Goal: Information Seeking & Learning: Find specific fact

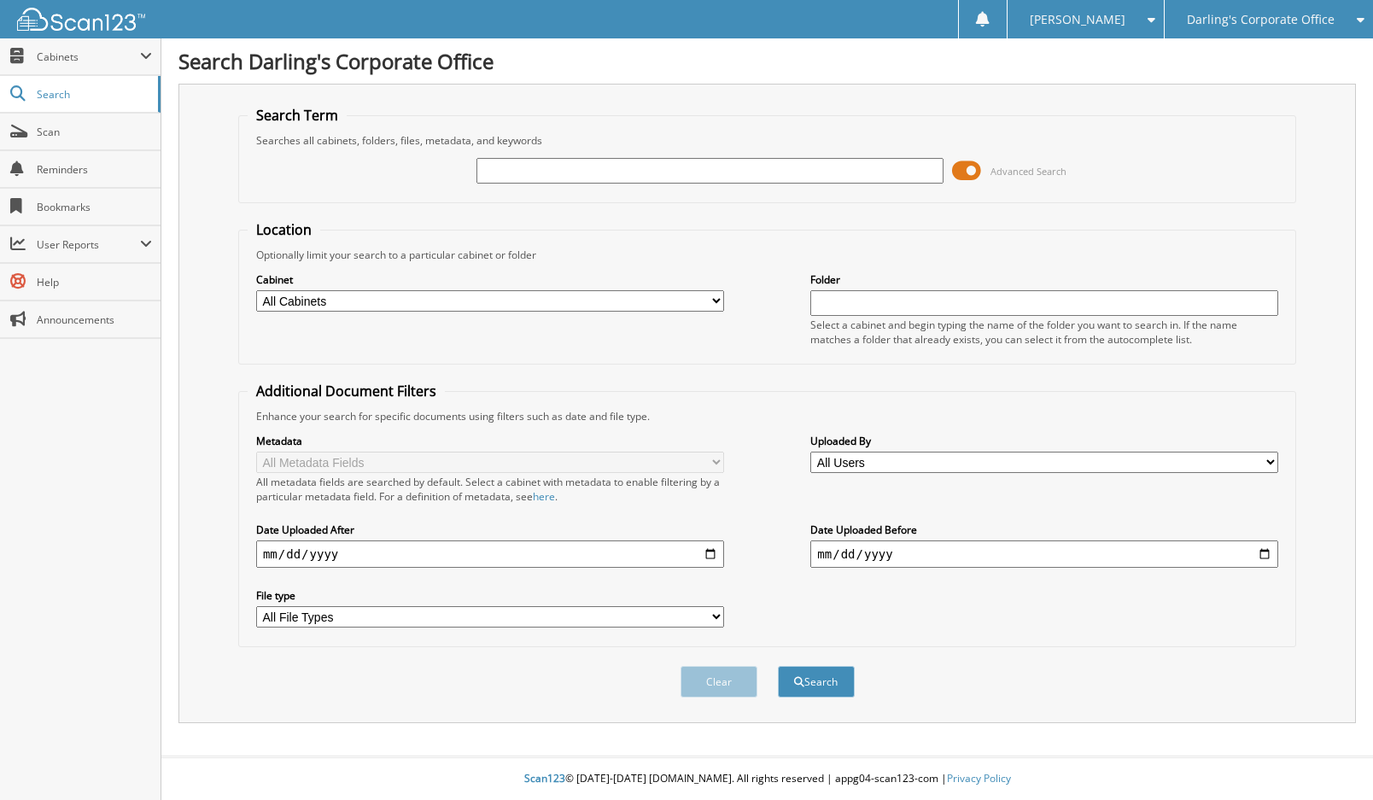
click at [502, 170] on input "text" at bounding box center [710, 171] width 468 height 26
type input "258938"
click at [778, 666] on button "Search" at bounding box center [816, 682] width 77 height 32
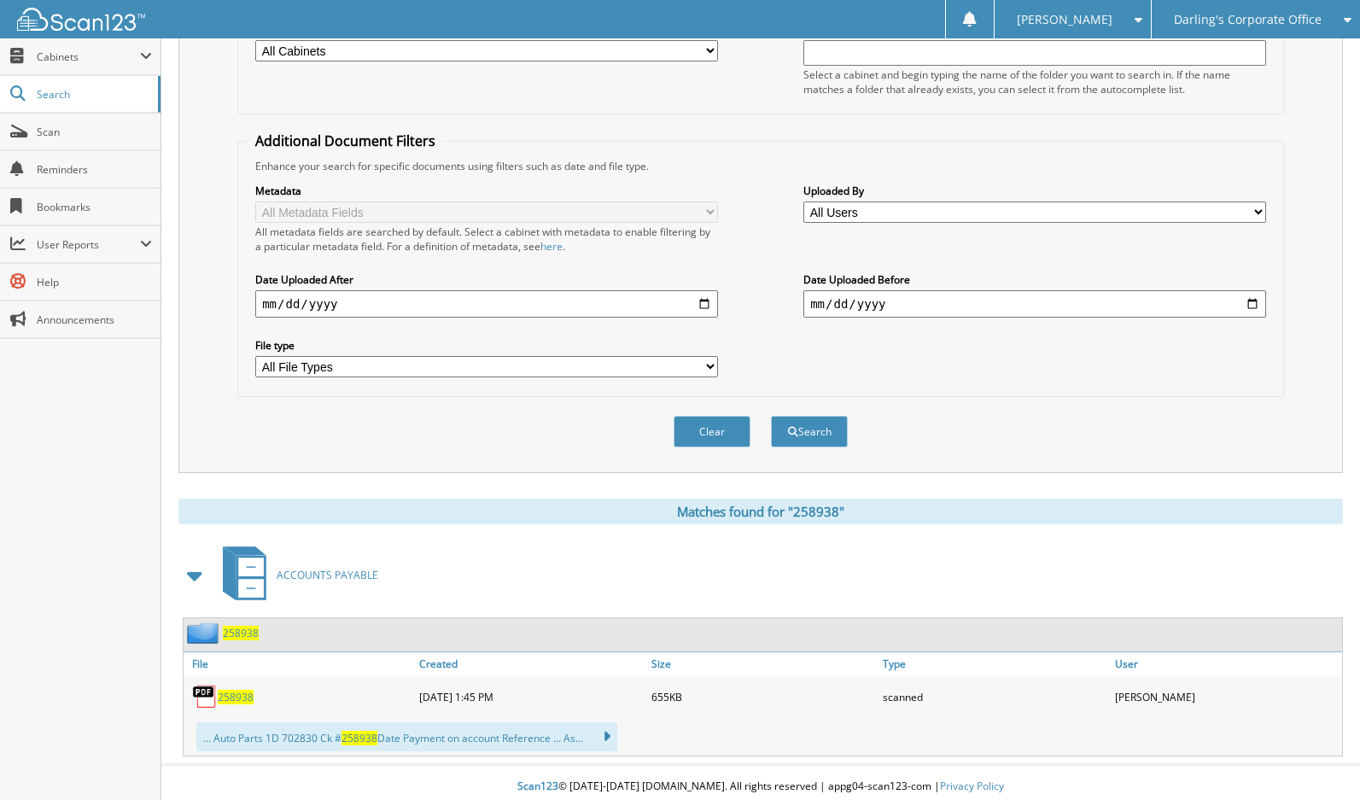
scroll to position [259, 0]
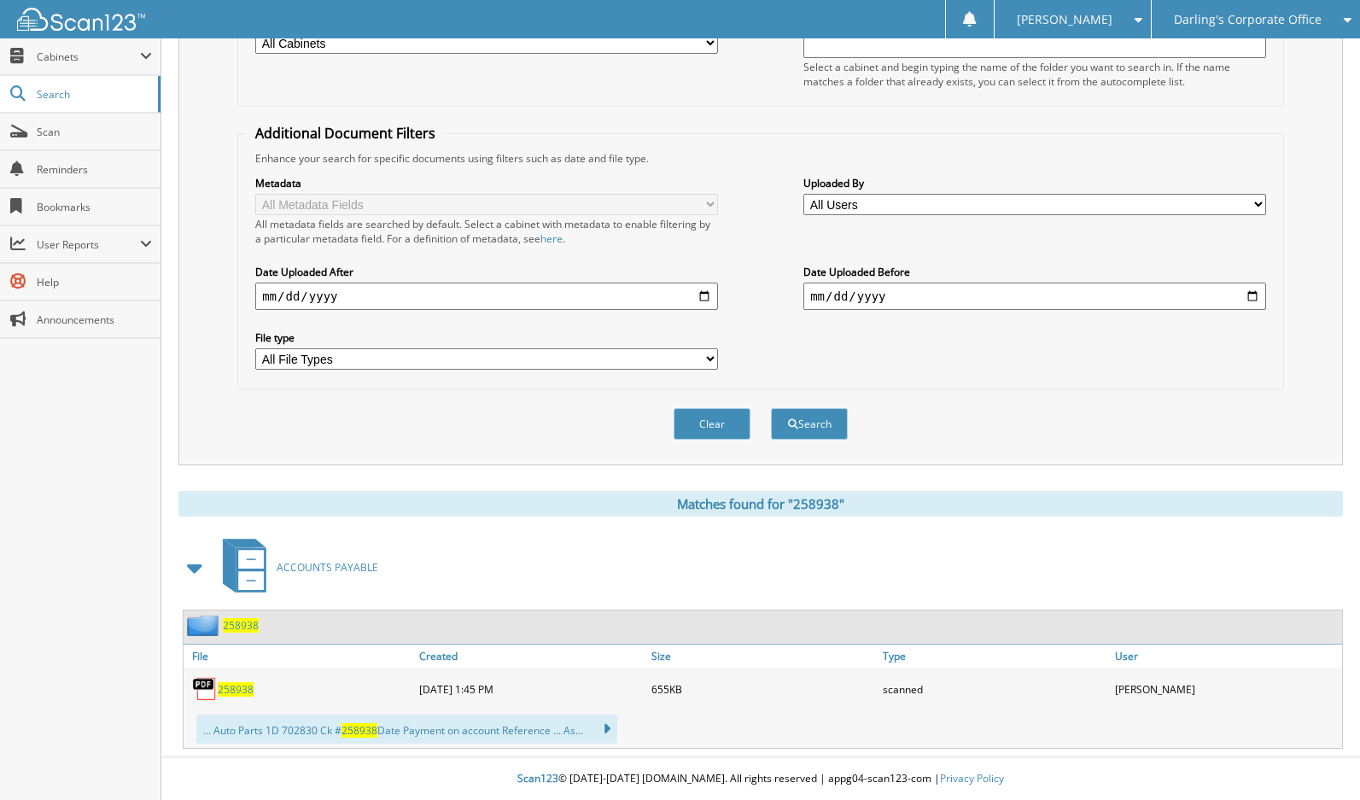
click at [235, 682] on span "258938" at bounding box center [236, 689] width 36 height 15
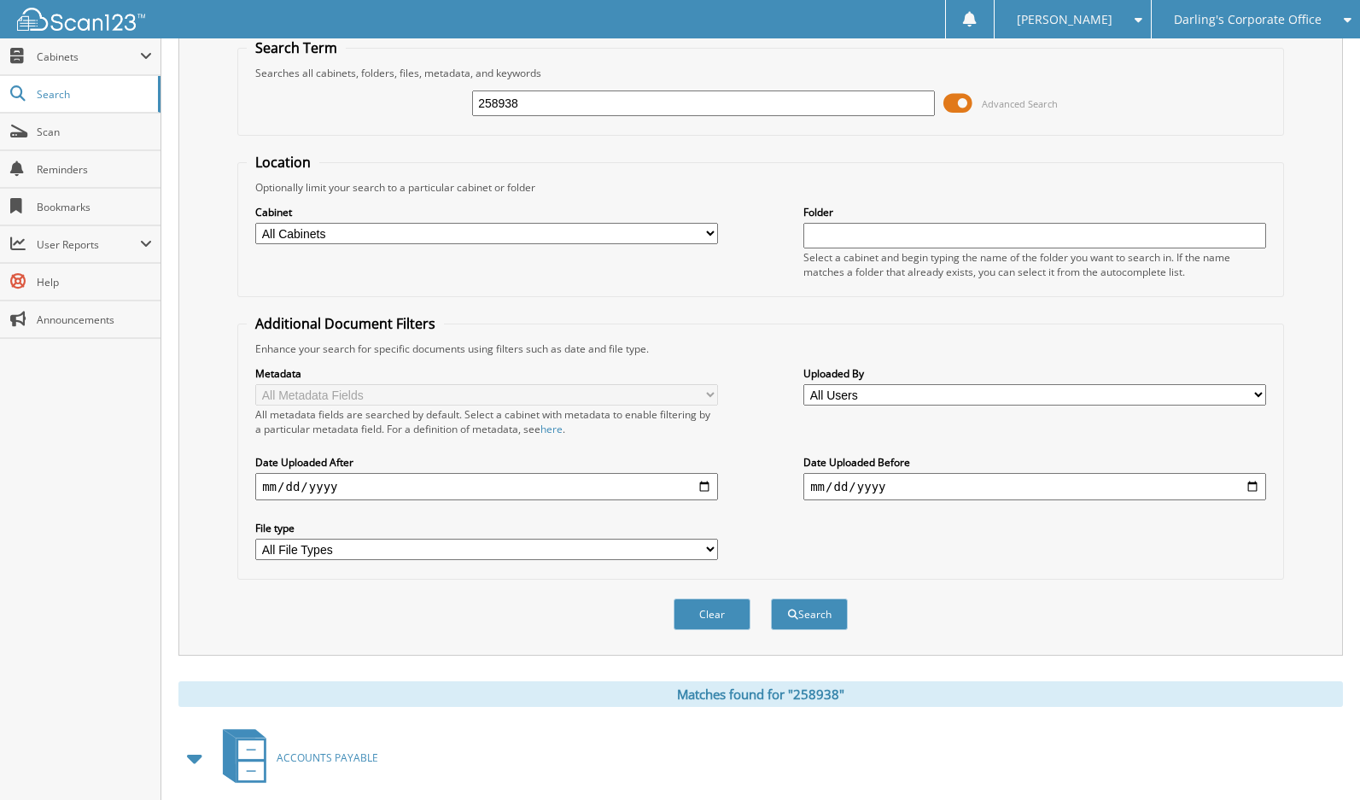
scroll to position [0, 0]
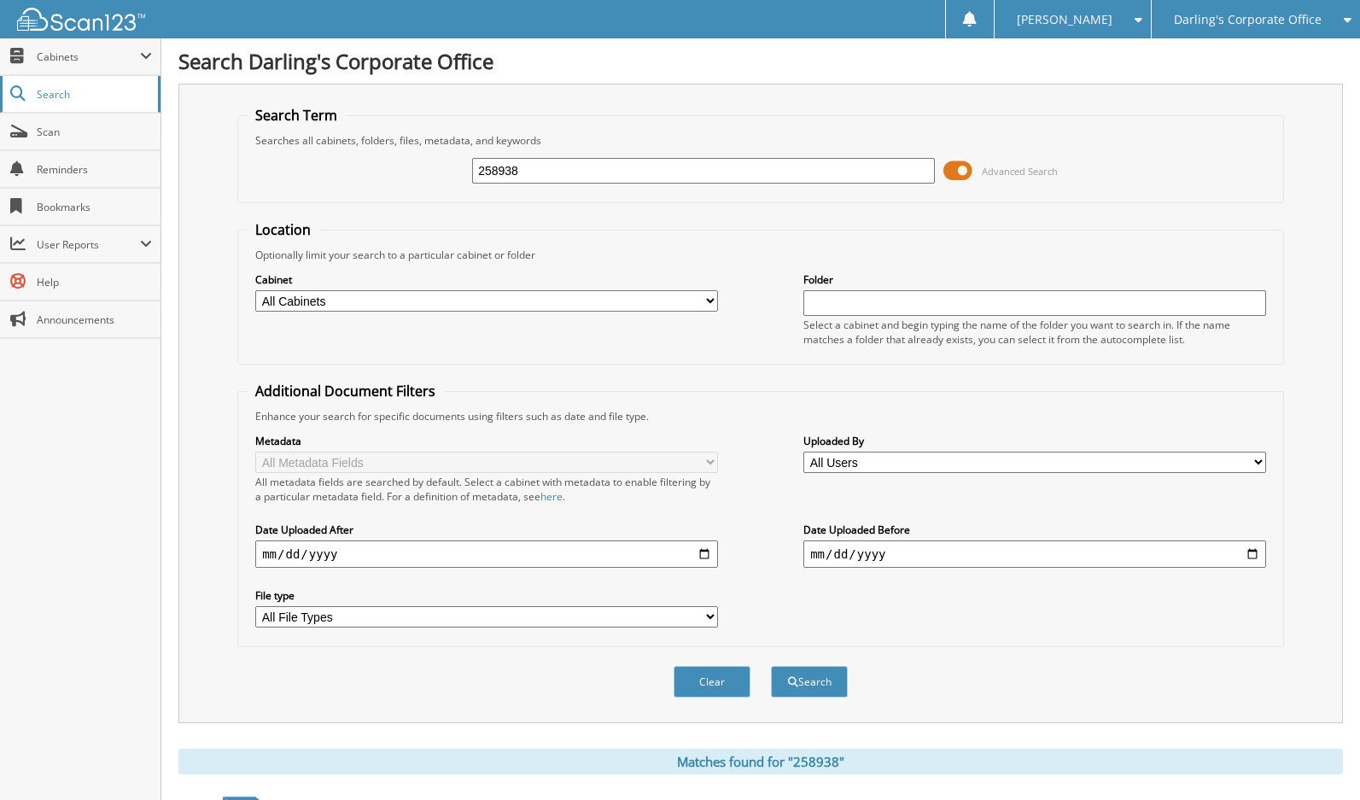
click at [49, 99] on span "Search" at bounding box center [93, 94] width 113 height 15
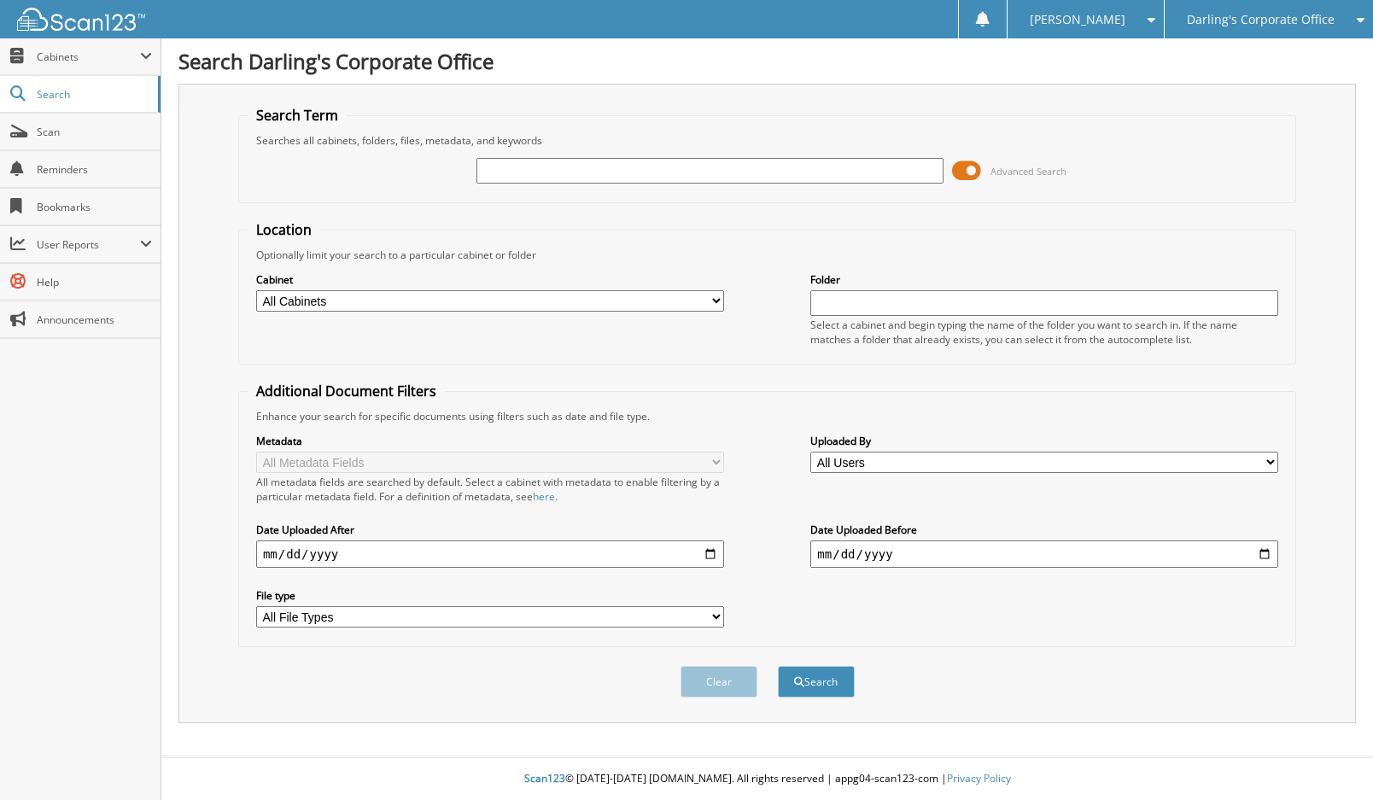
click at [535, 166] on input "text" at bounding box center [710, 171] width 468 height 26
type input "."
type input "300282"
click at [778, 666] on button "Search" at bounding box center [816, 682] width 77 height 32
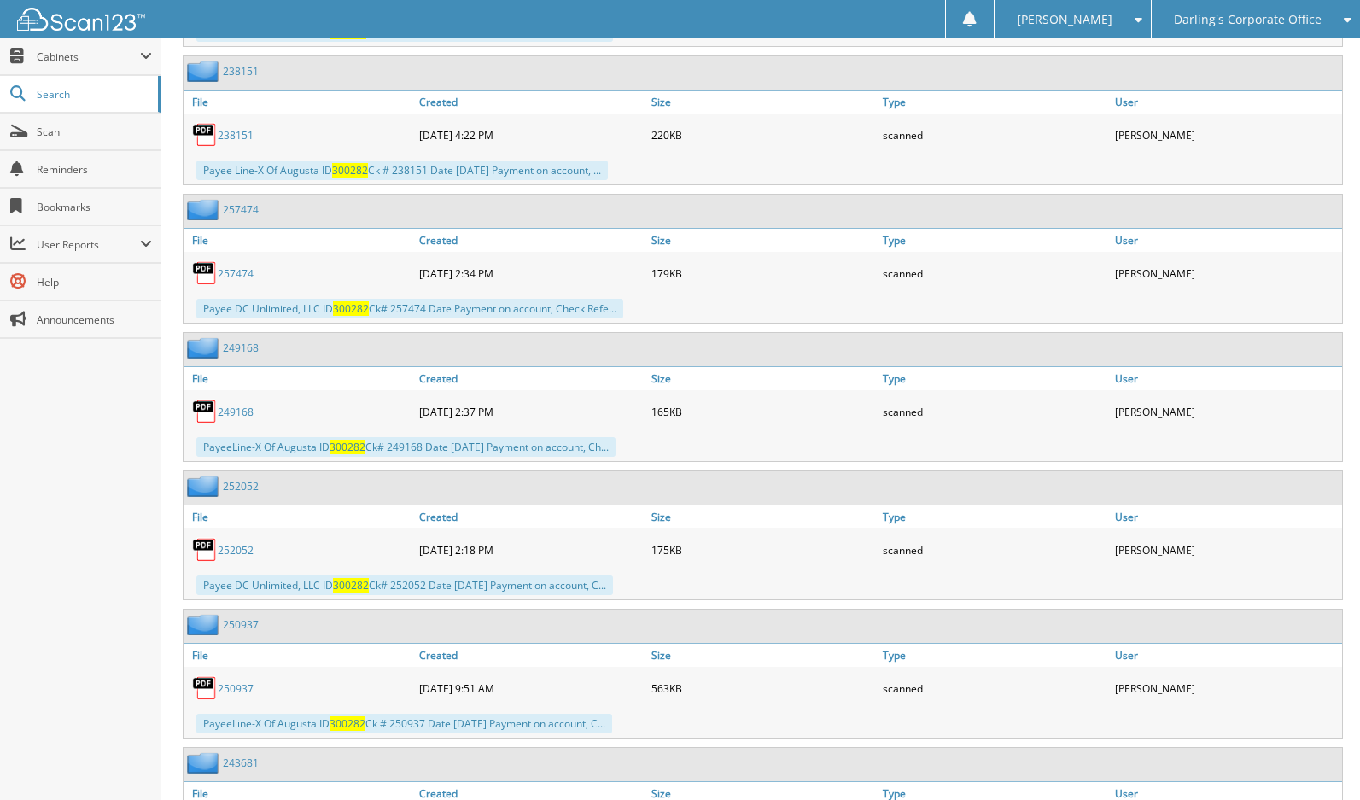
scroll to position [1537, 0]
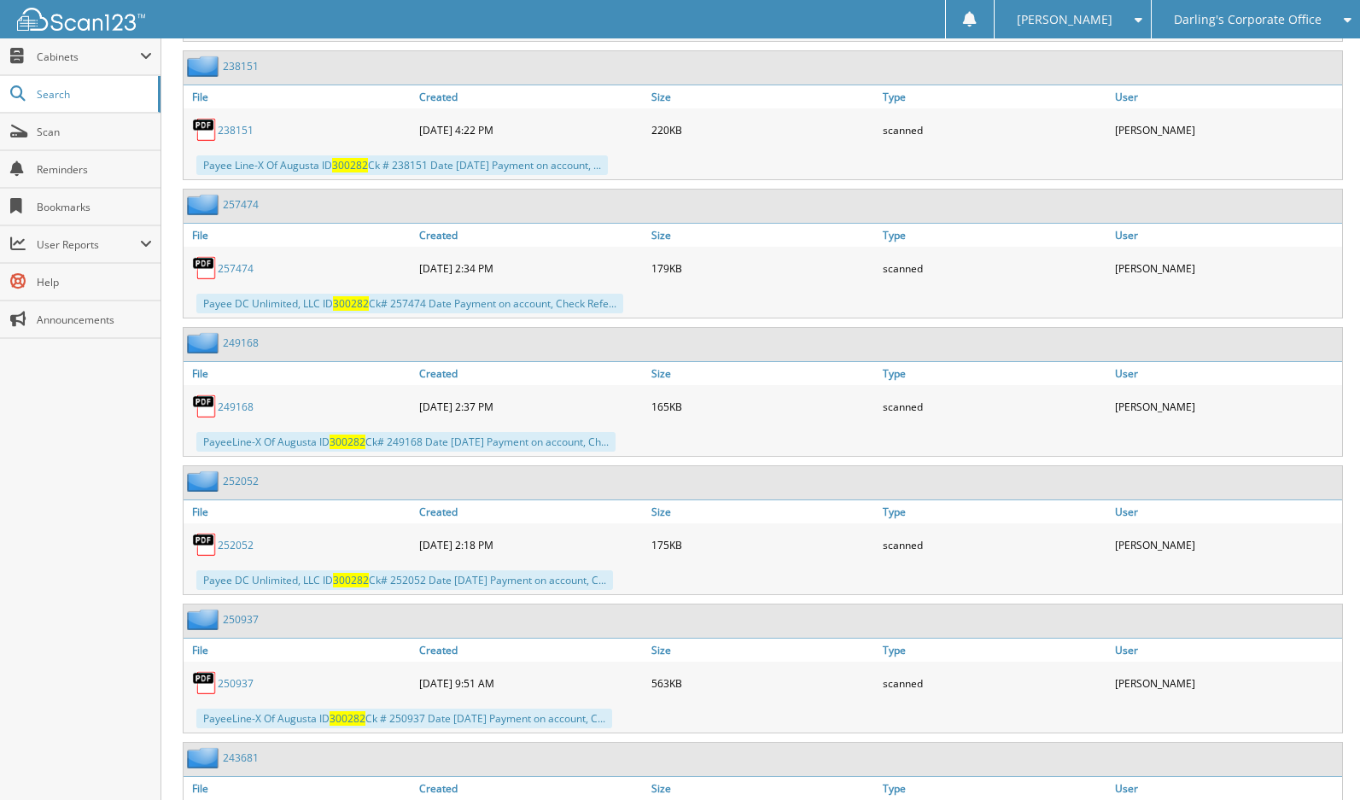
click at [229, 266] on link "257474" at bounding box center [236, 268] width 36 height 15
click at [231, 267] on link "257474" at bounding box center [236, 268] width 36 height 15
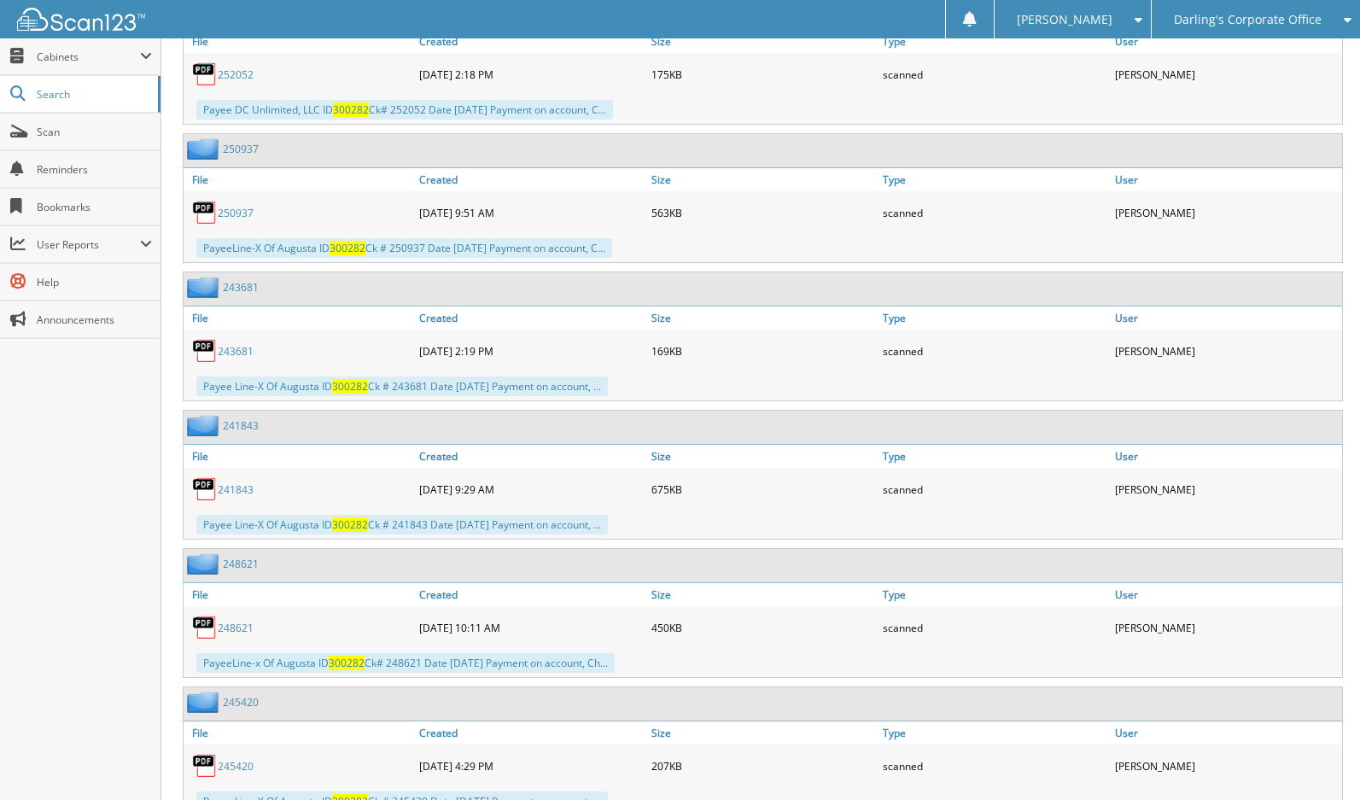
scroll to position [2049, 0]
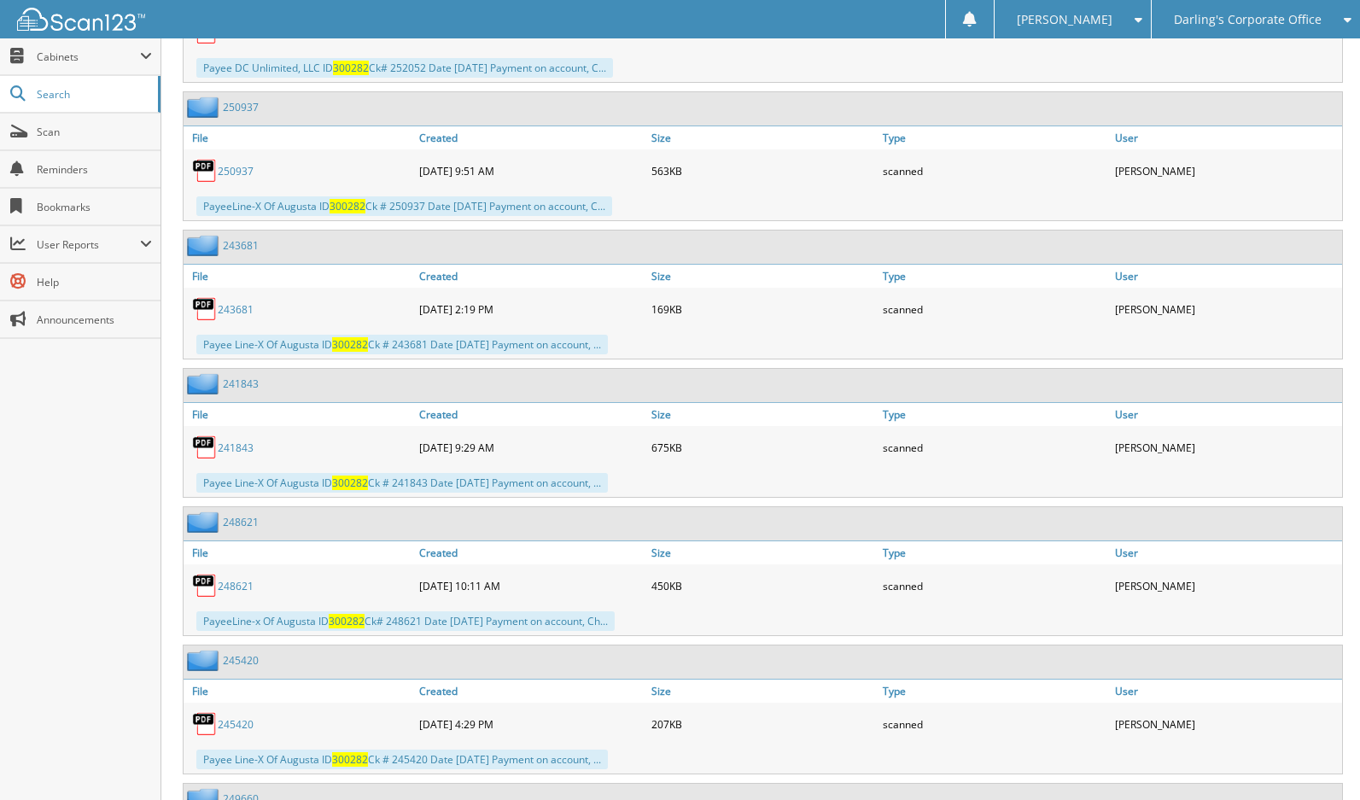
click at [225, 311] on link "243681" at bounding box center [236, 309] width 36 height 15
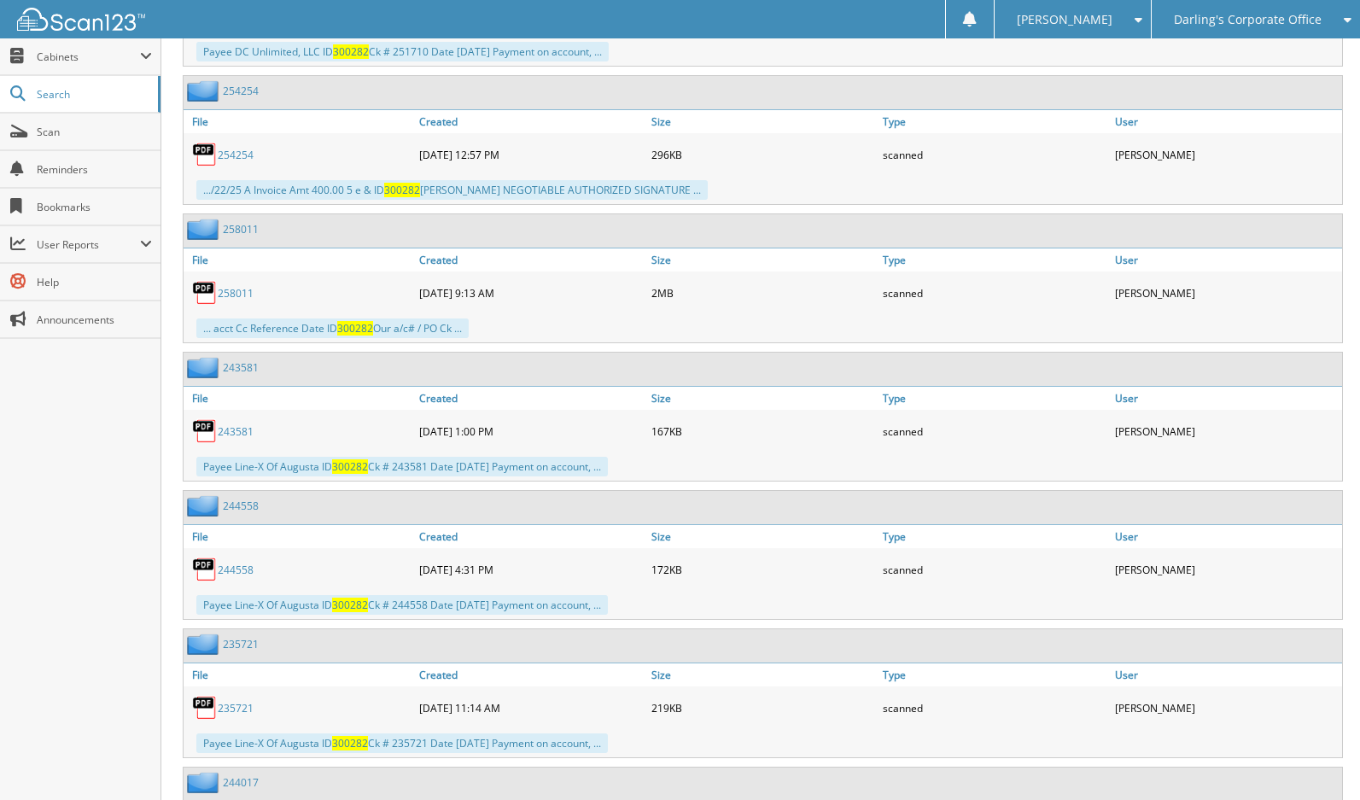
scroll to position [3074, 0]
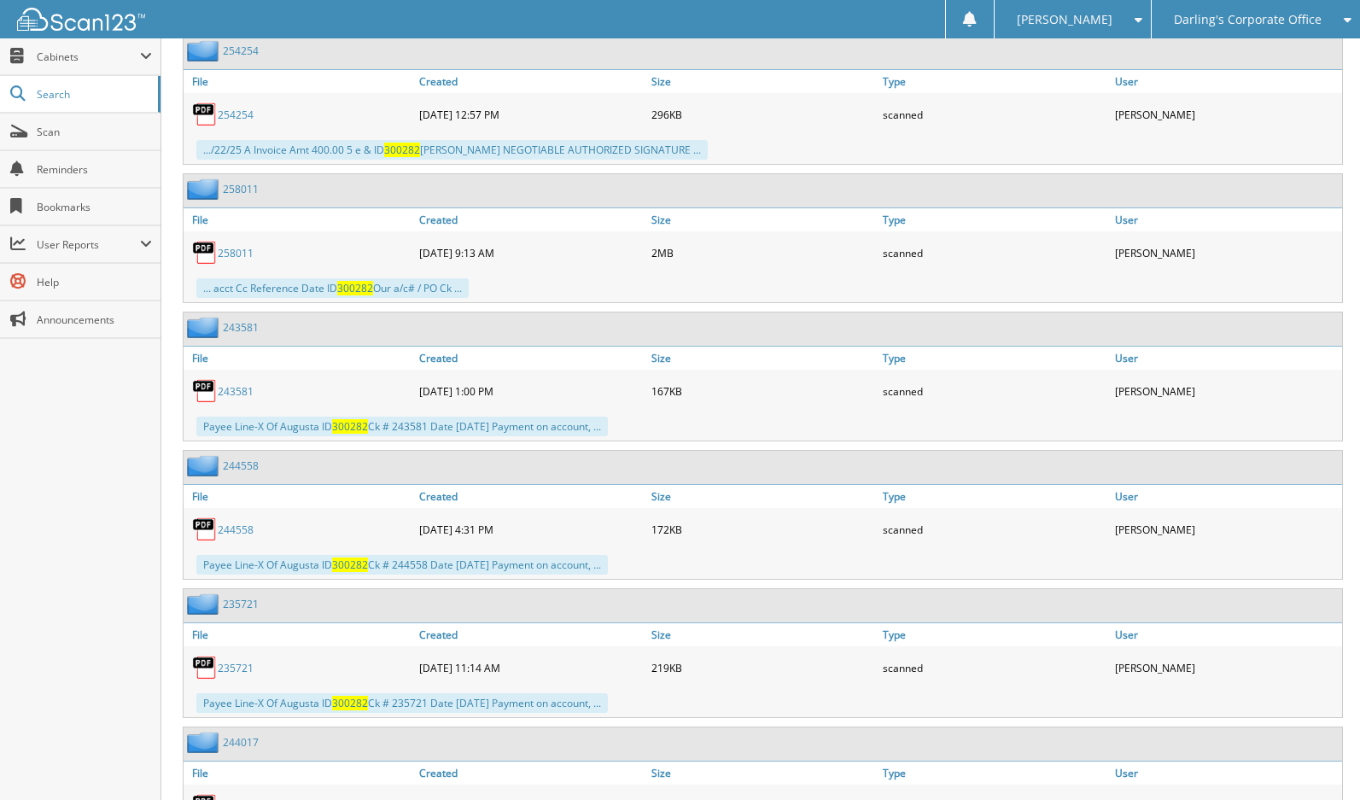
click at [229, 251] on link "258011" at bounding box center [236, 253] width 36 height 15
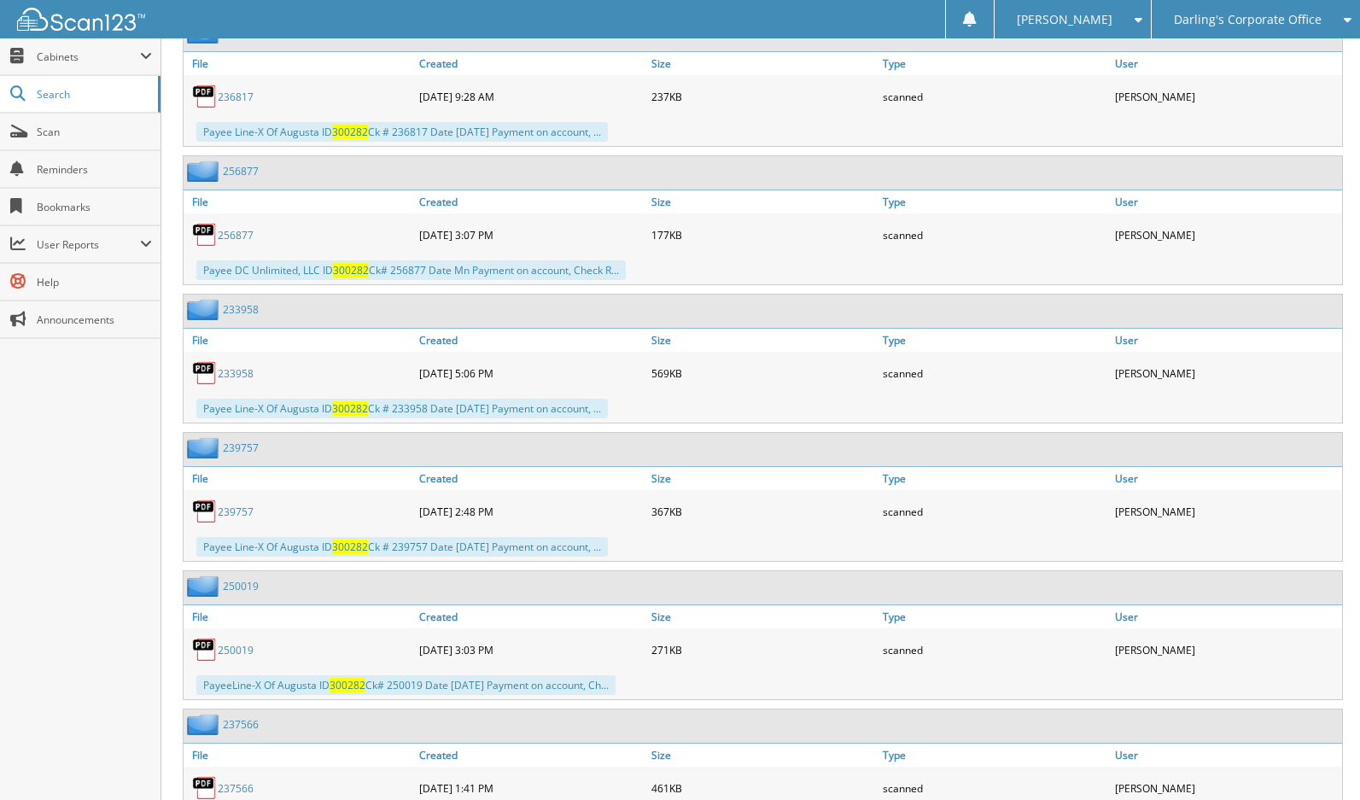
scroll to position [4781, 0]
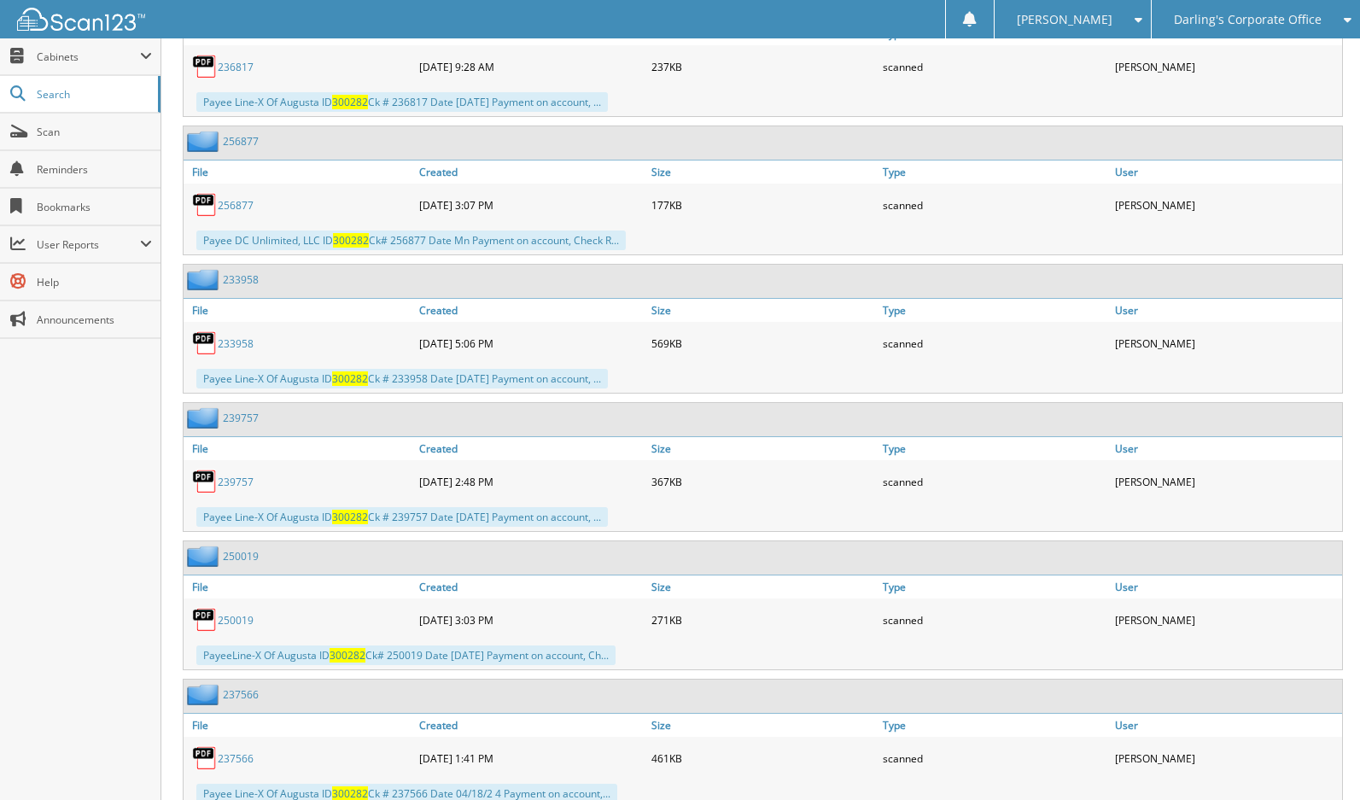
click at [227, 200] on link "256877" at bounding box center [236, 205] width 36 height 15
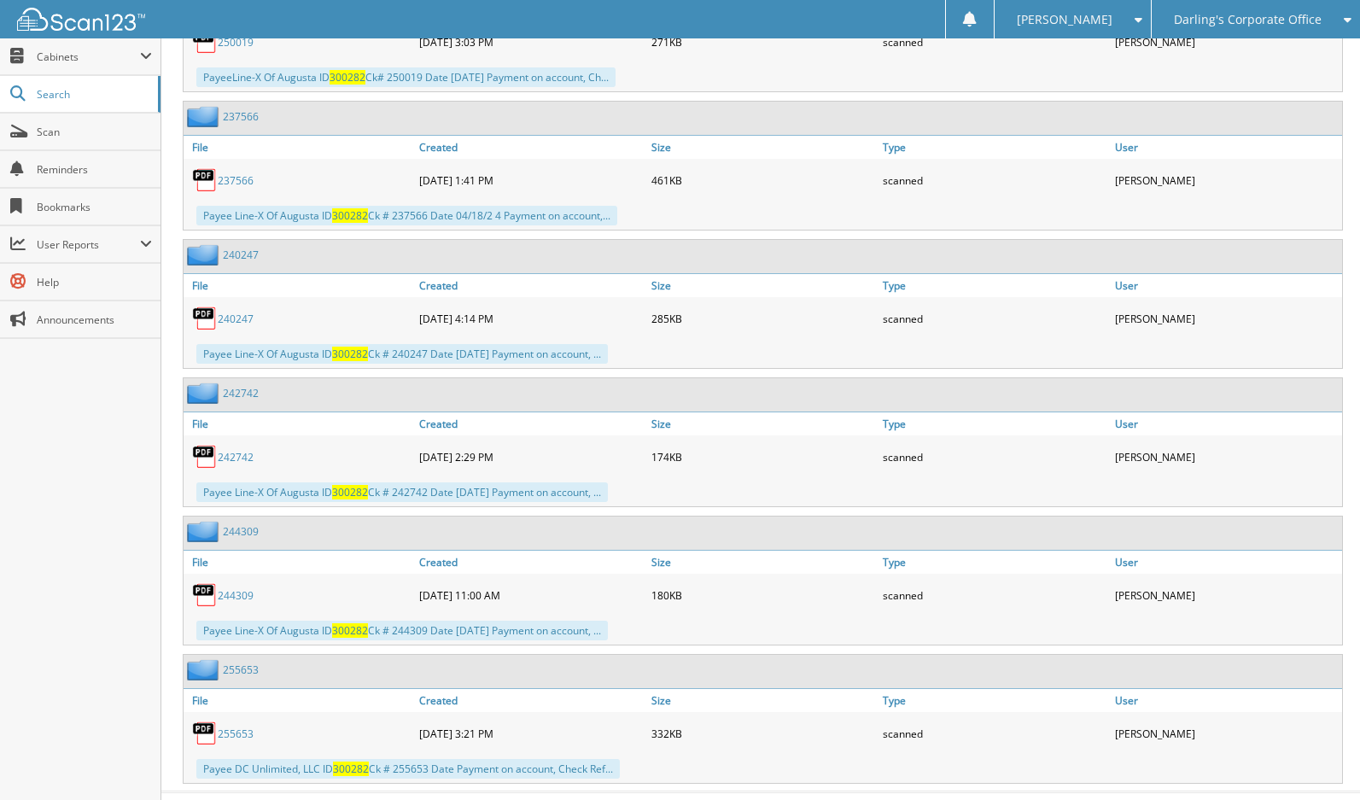
scroll to position [5395, 0]
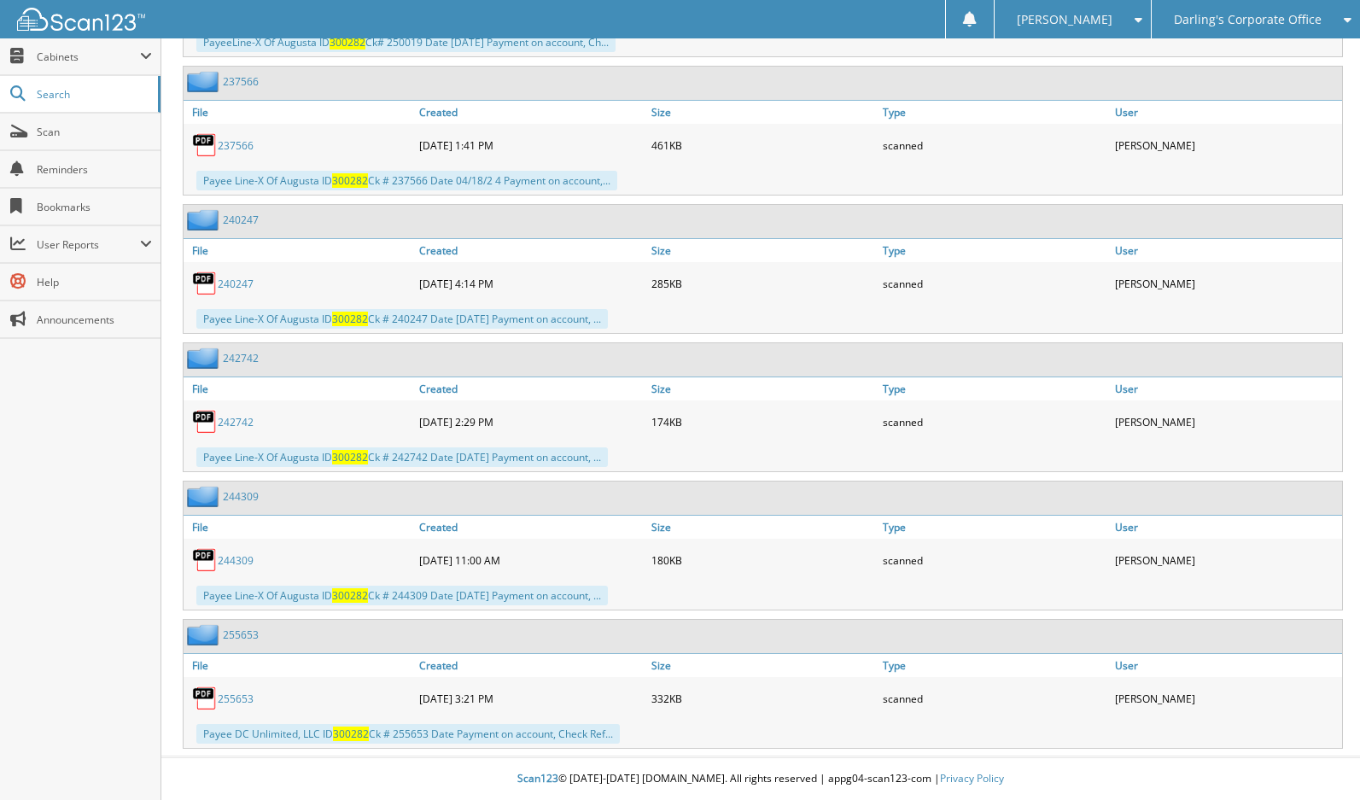
click at [239, 702] on link "255653" at bounding box center [236, 699] width 36 height 15
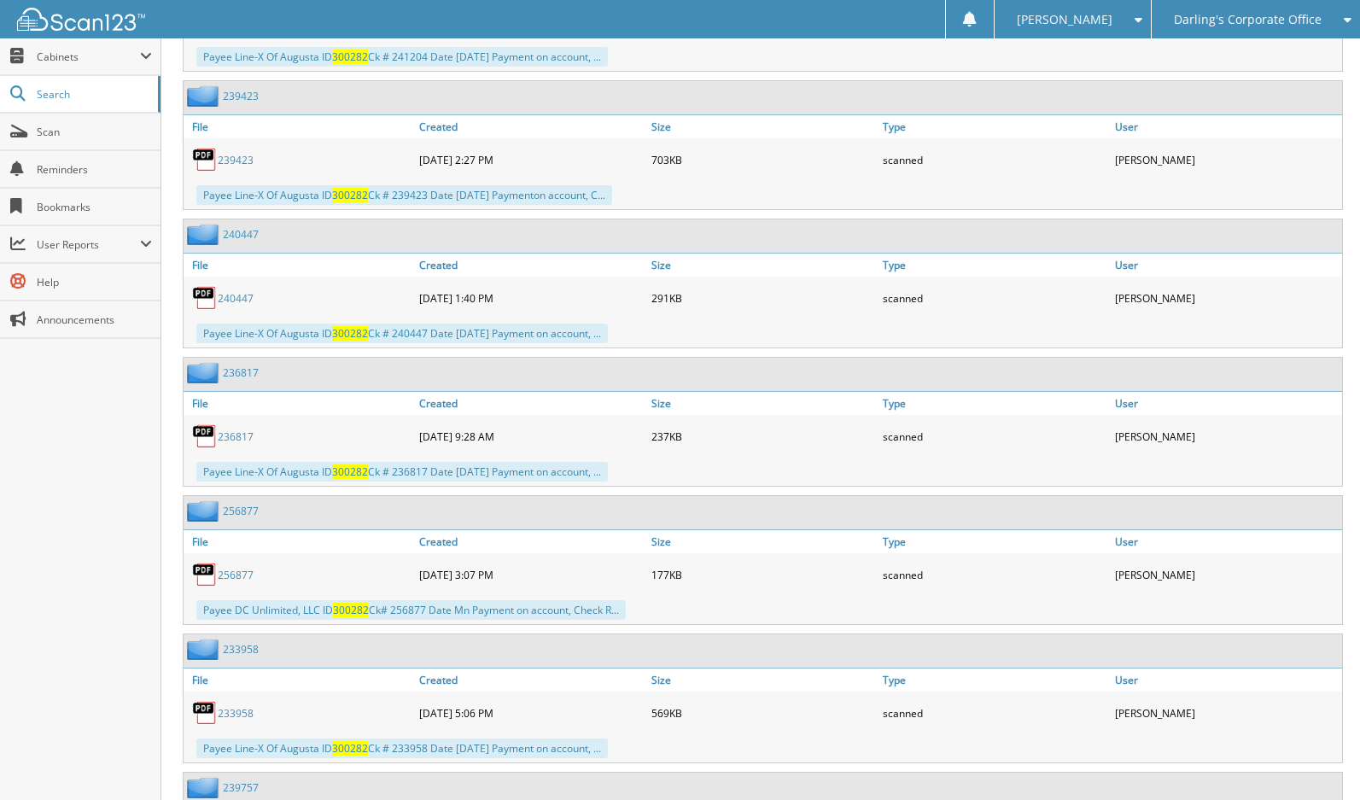
scroll to position [4371, 0]
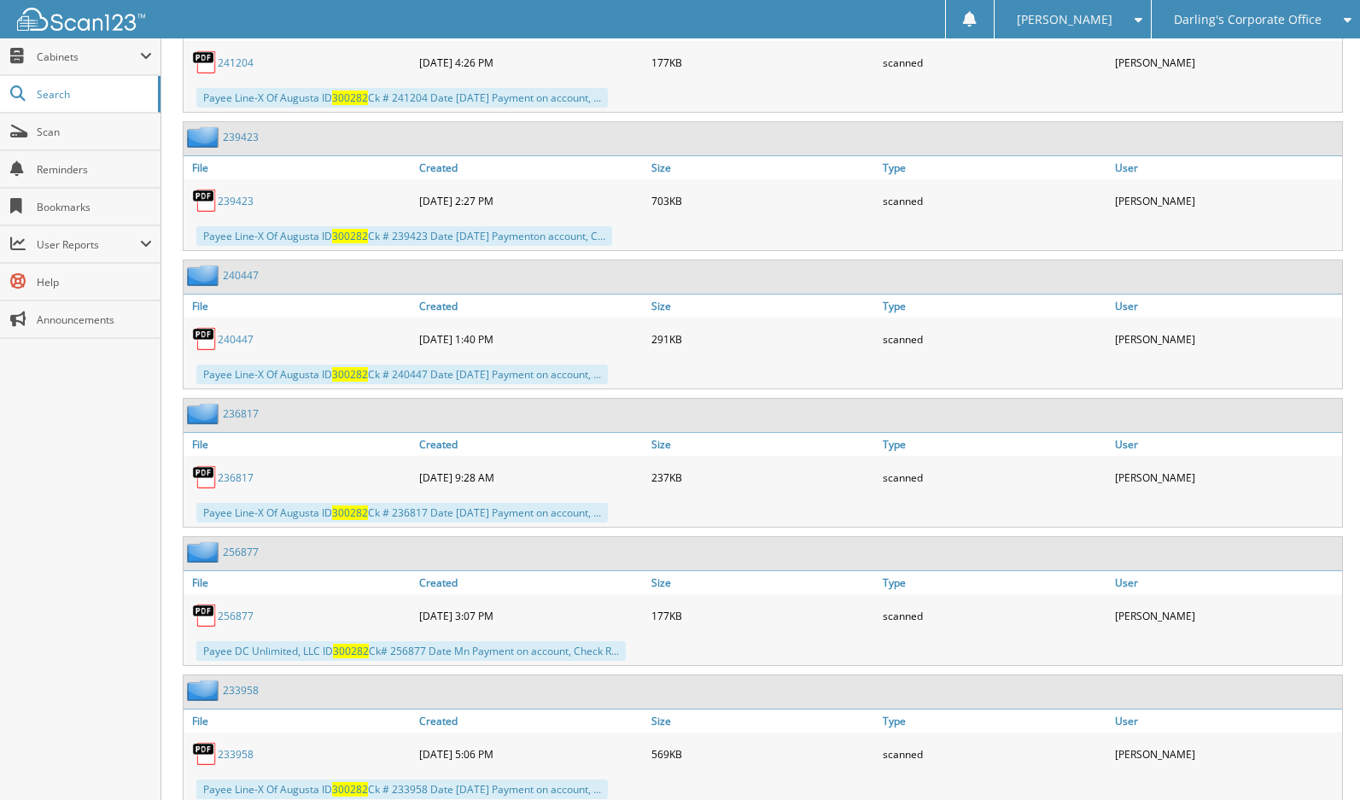
click at [233, 615] on link "256877" at bounding box center [236, 616] width 36 height 15
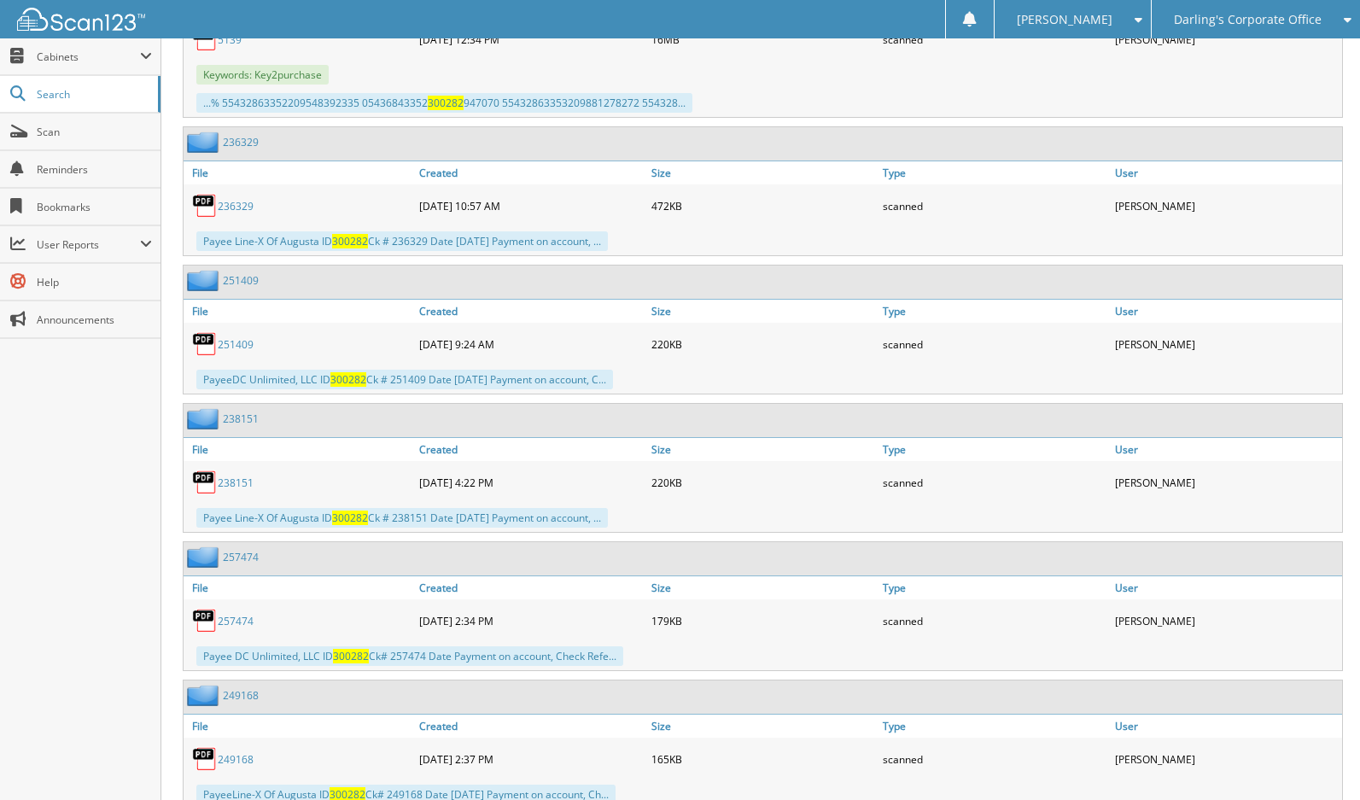
scroll to position [1126, 0]
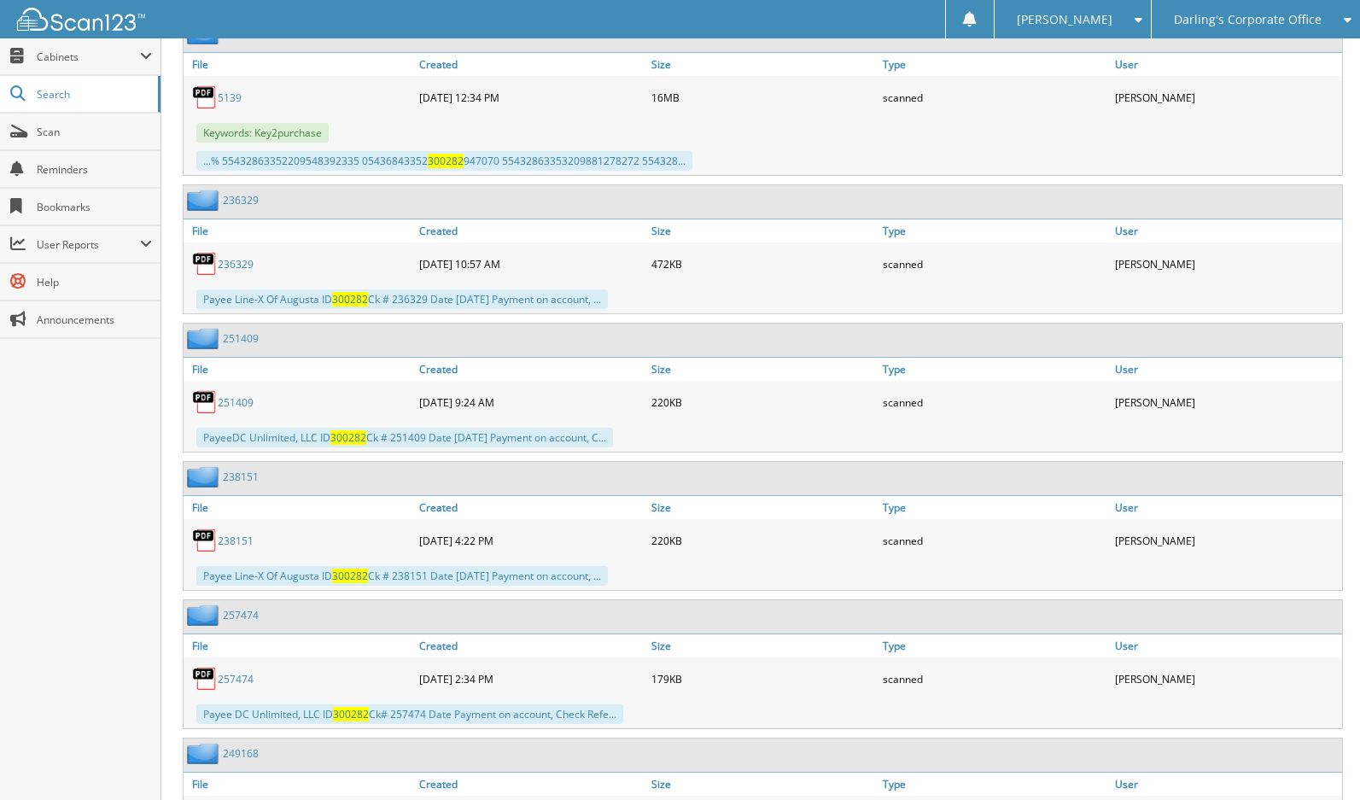
click at [236, 680] on link "257474" at bounding box center [236, 679] width 36 height 15
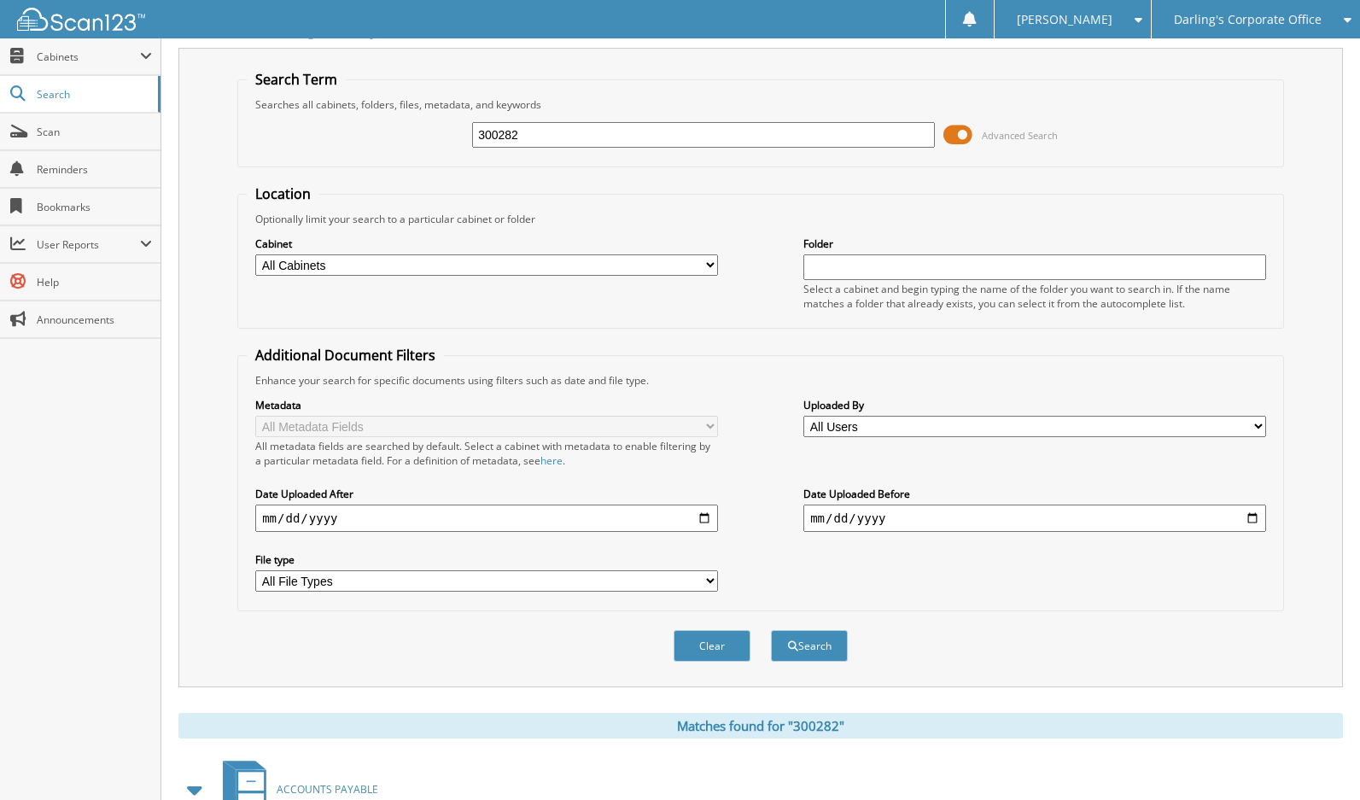
scroll to position [0, 0]
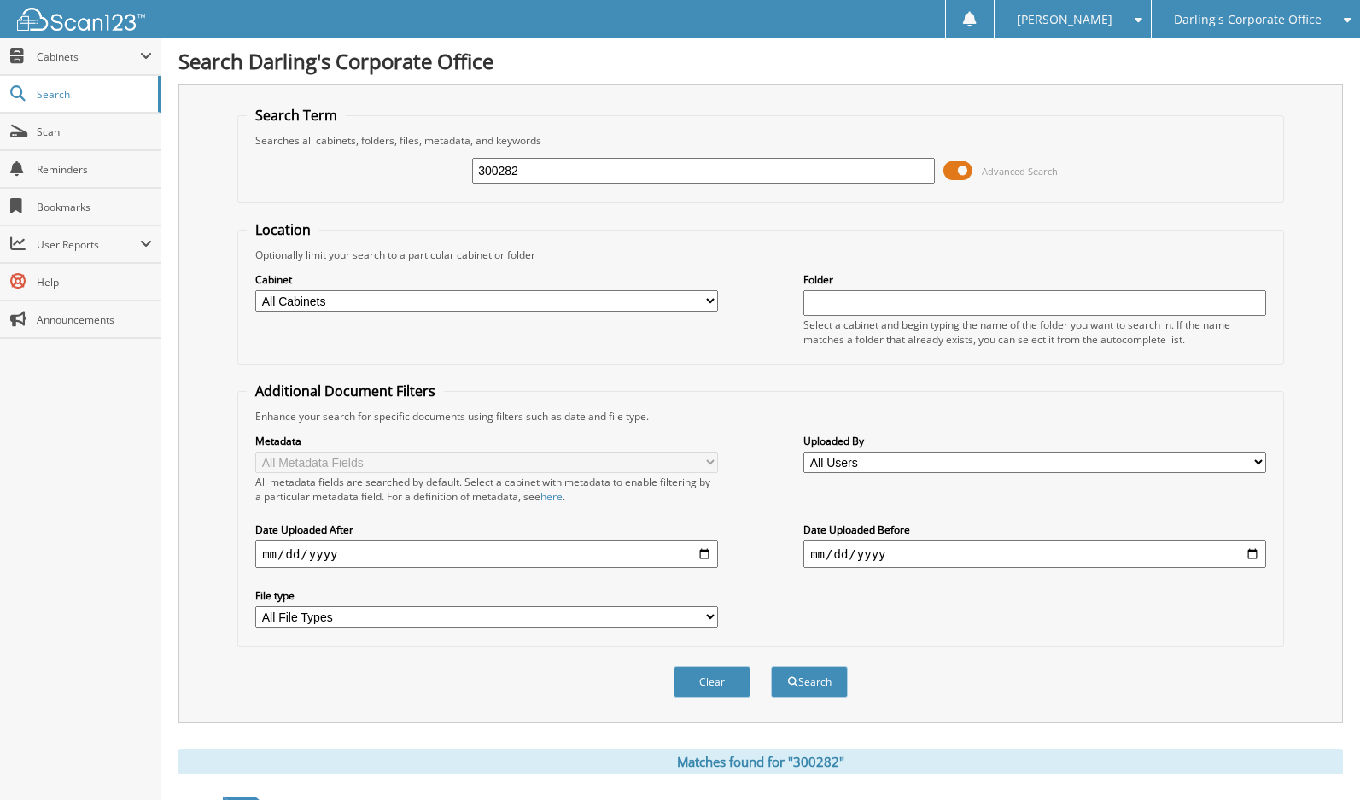
click at [1235, 18] on span "Darling's Corporate Office" at bounding box center [1248, 20] width 148 height 10
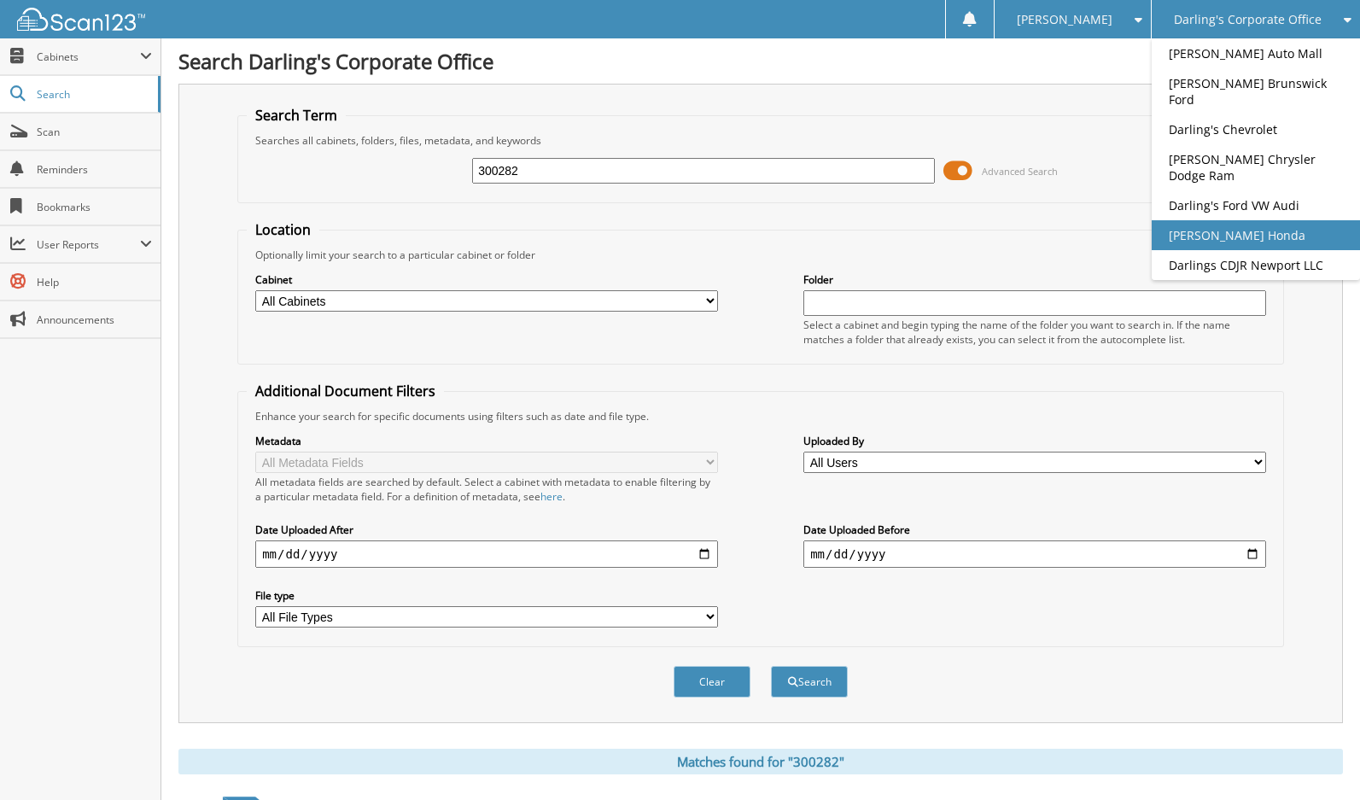
click at [1229, 220] on link "[PERSON_NAME] Honda" at bounding box center [1256, 235] width 208 height 30
